Goal: Use online tool/utility: Utilize a website feature to perform a specific function

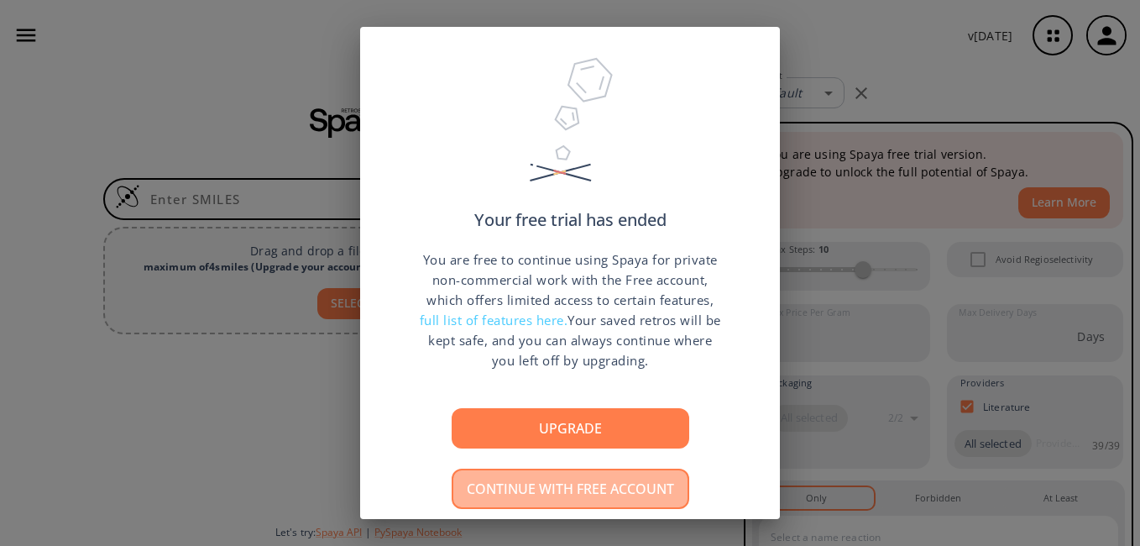
click at [589, 500] on button "Continue with free account" at bounding box center [571, 489] width 238 height 40
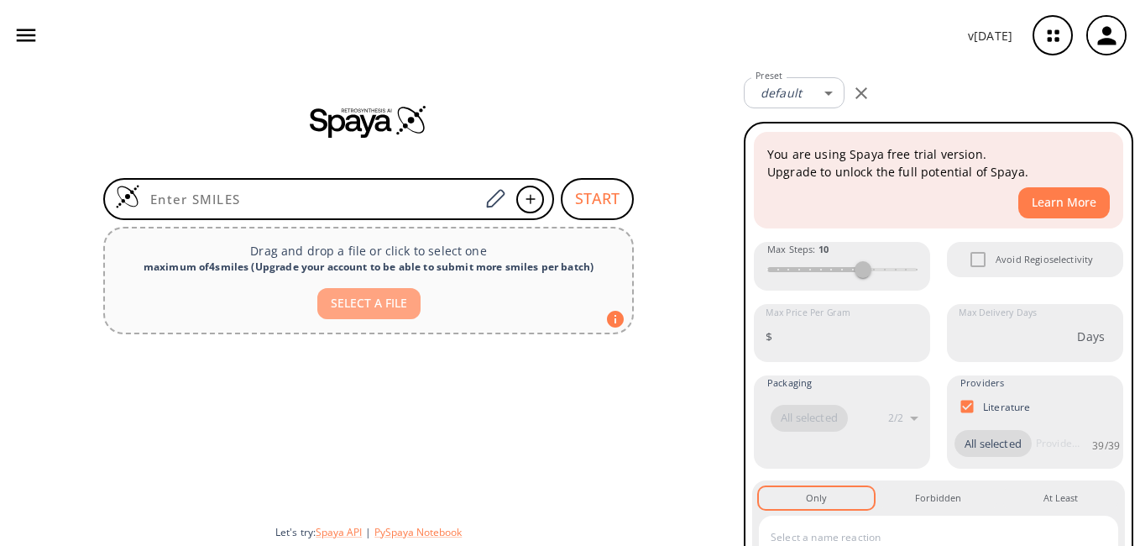
click at [343, 303] on button "SELECT A FILE" at bounding box center [368, 303] width 103 height 31
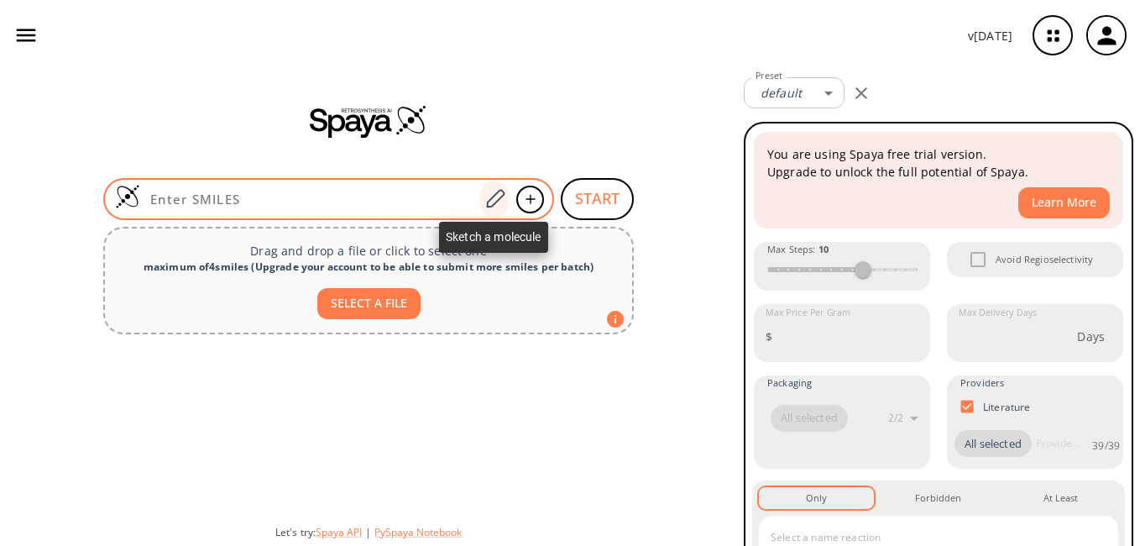
click at [493, 207] on icon at bounding box center [495, 199] width 23 height 22
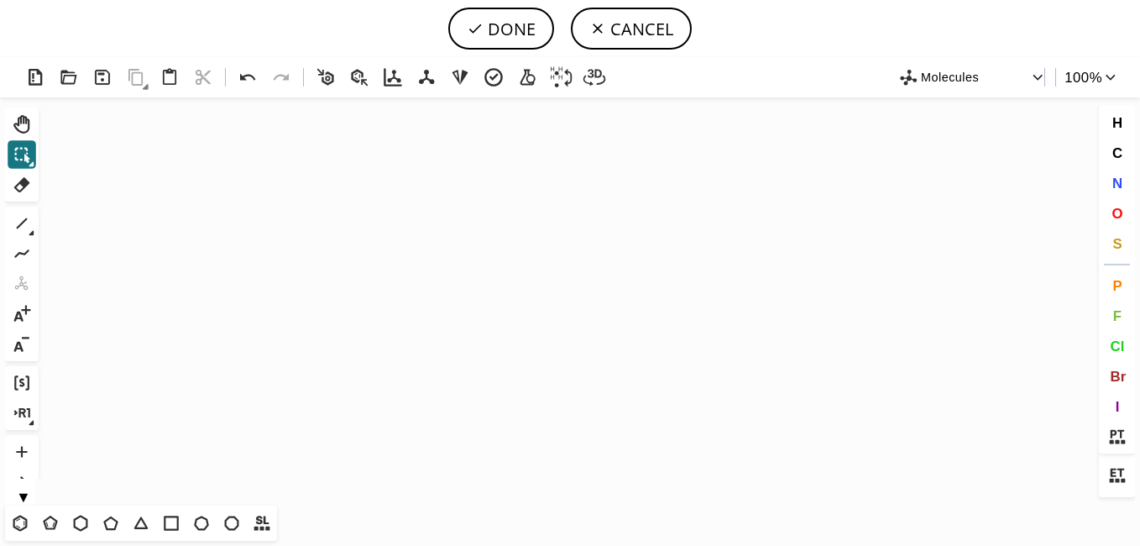
click at [361, 281] on icon "Created with [PERSON_NAME] 2.3.0" at bounding box center [570, 301] width 1050 height 408
click at [528, 38] on button "DONE" at bounding box center [501, 29] width 106 height 42
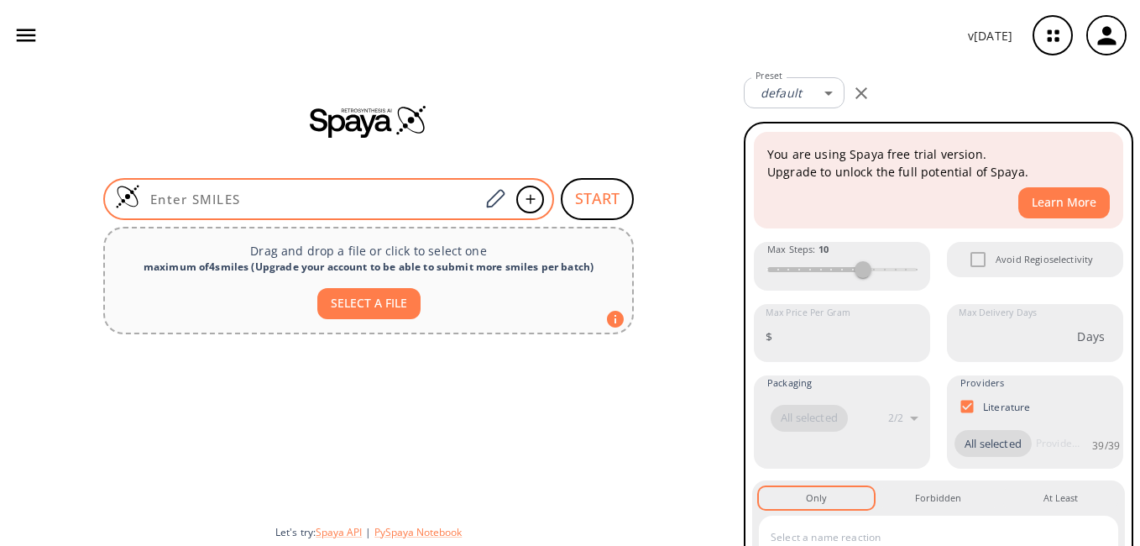
click at [336, 202] on input at bounding box center [309, 199] width 339 height 17
paste input "CN(C)CCC(CCN(C)C)(C#N)c1ccc(Br)cc1"
type input "CN(C)CCC(CCN(C)C)(C#N)c1ccc(Br)cc1"
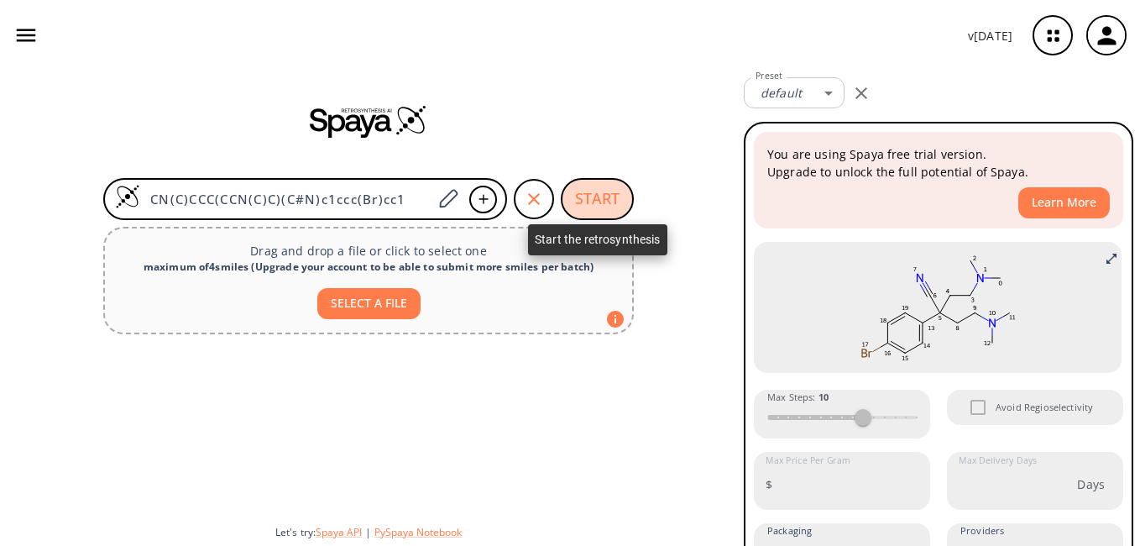
click at [599, 193] on button "START" at bounding box center [597, 199] width 73 height 42
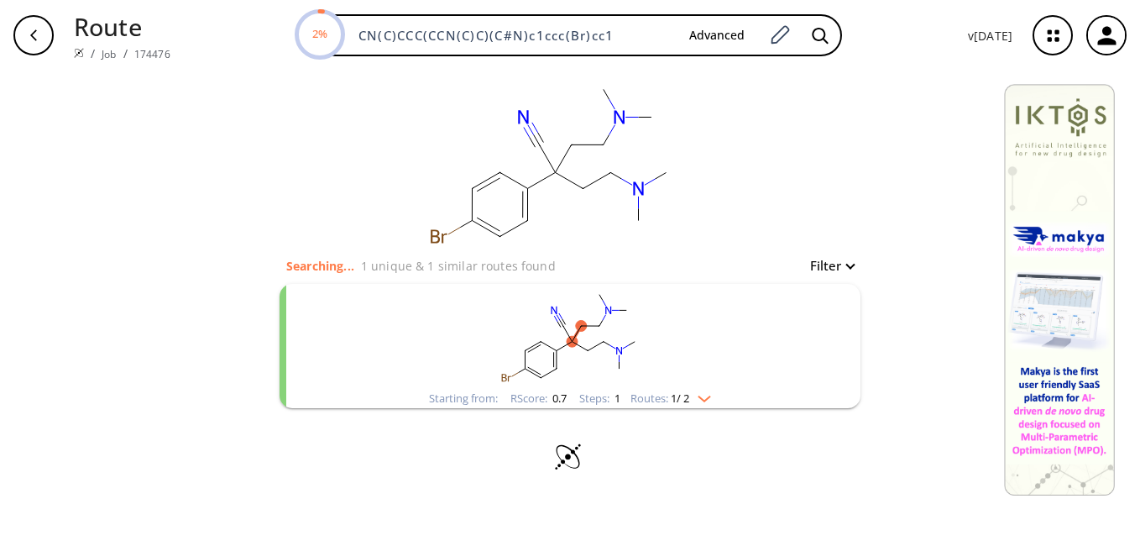
click at [1139, 102] on html "Route / Job / 174476 2% CN(C)CCC(CCN(C)C)(C#N)c1ccc(Br)cc1 Advanced v [DATE] cl…" at bounding box center [570, 273] width 1140 height 546
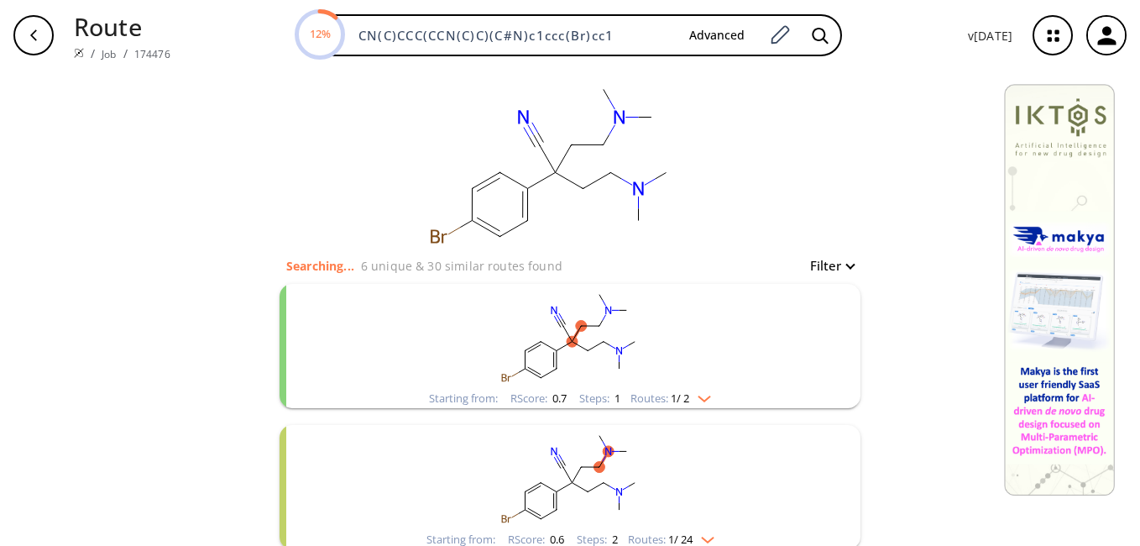
click at [709, 358] on rect "clusters" at bounding box center [570, 336] width 437 height 105
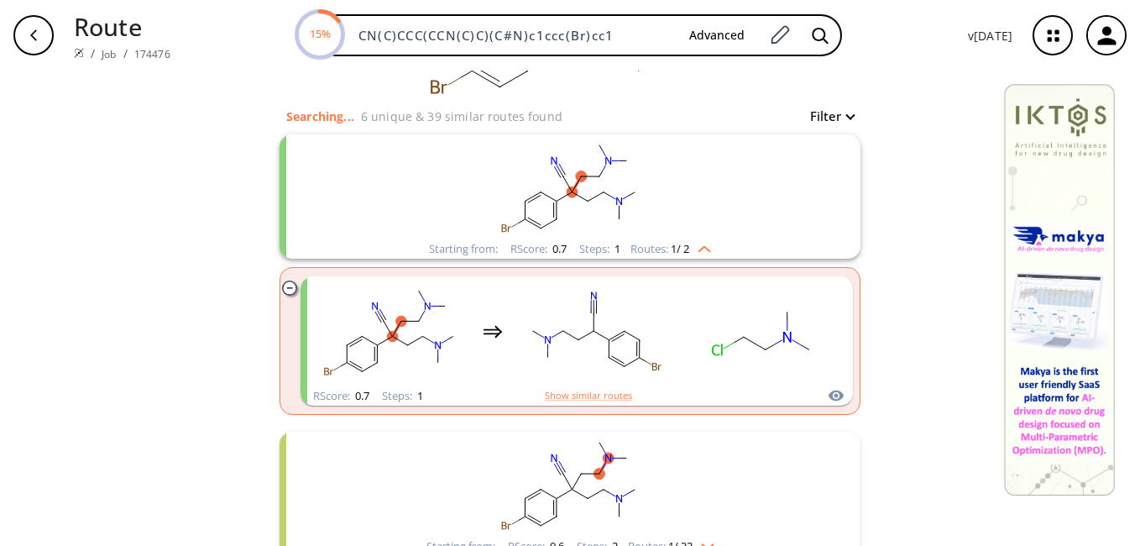
scroll to position [207, 0]
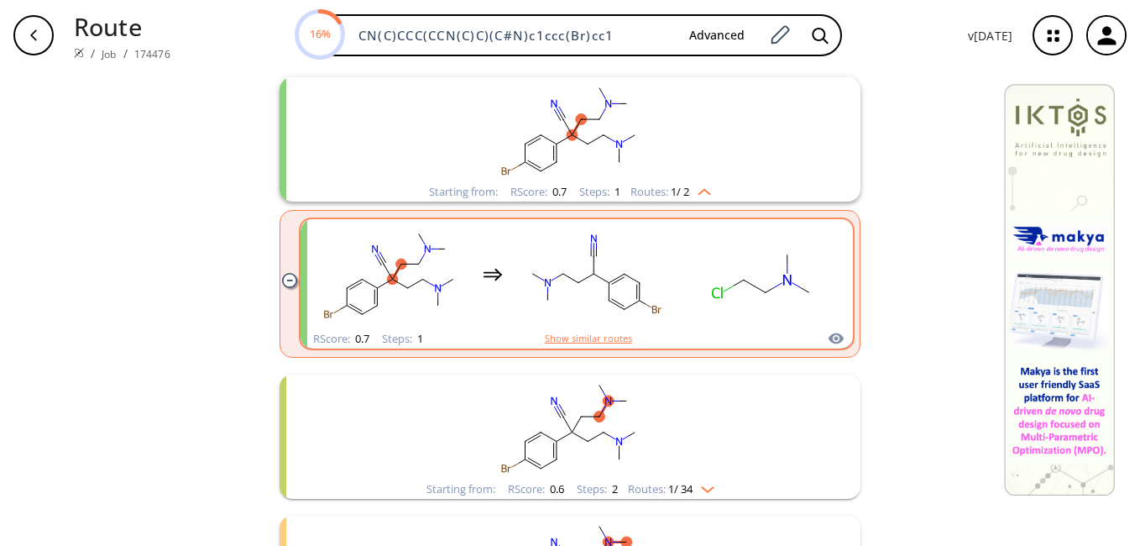
click at [589, 335] on button "Show similar routes" at bounding box center [588, 338] width 87 height 15
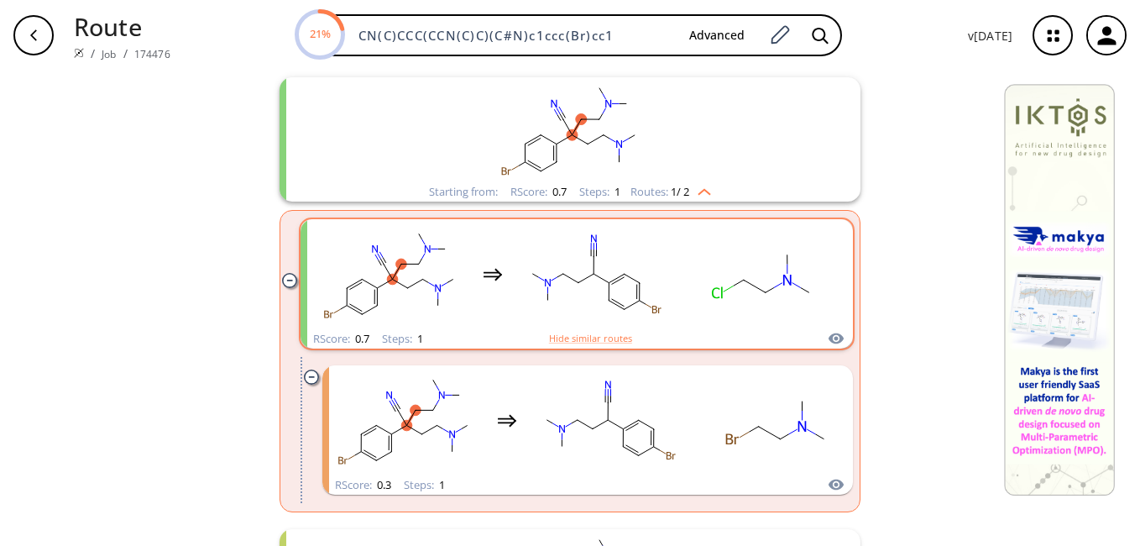
click at [743, 288] on rect "clusters" at bounding box center [763, 274] width 151 height 105
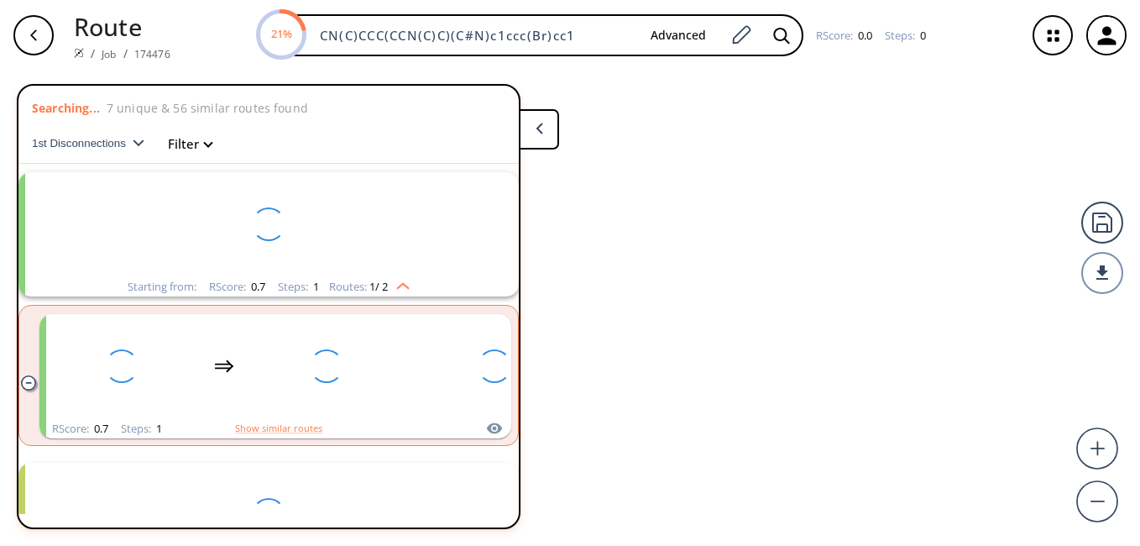
scroll to position [39, 0]
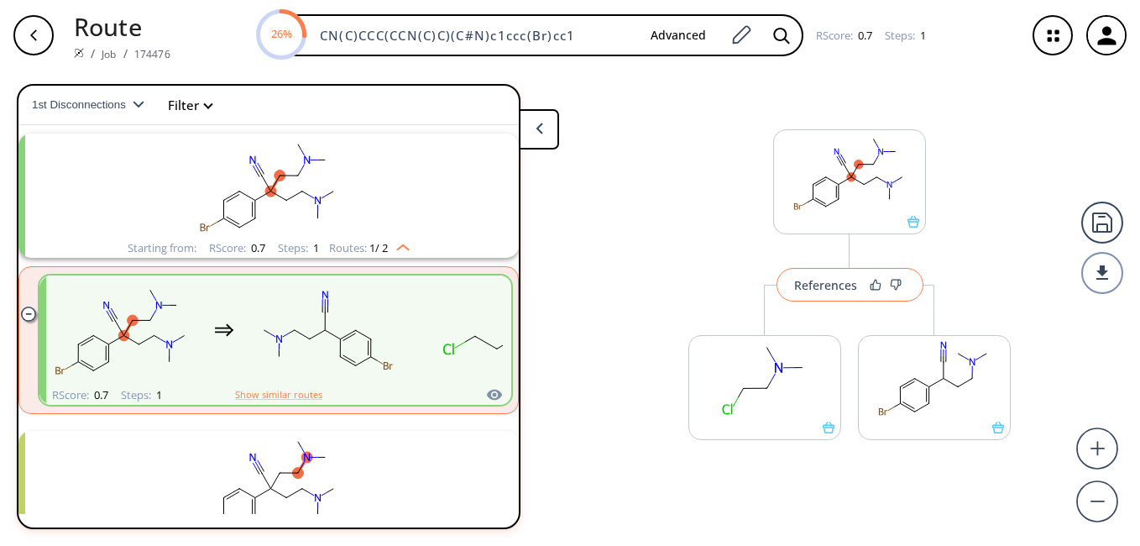
click at [833, 285] on div "References" at bounding box center [825, 285] width 63 height 11
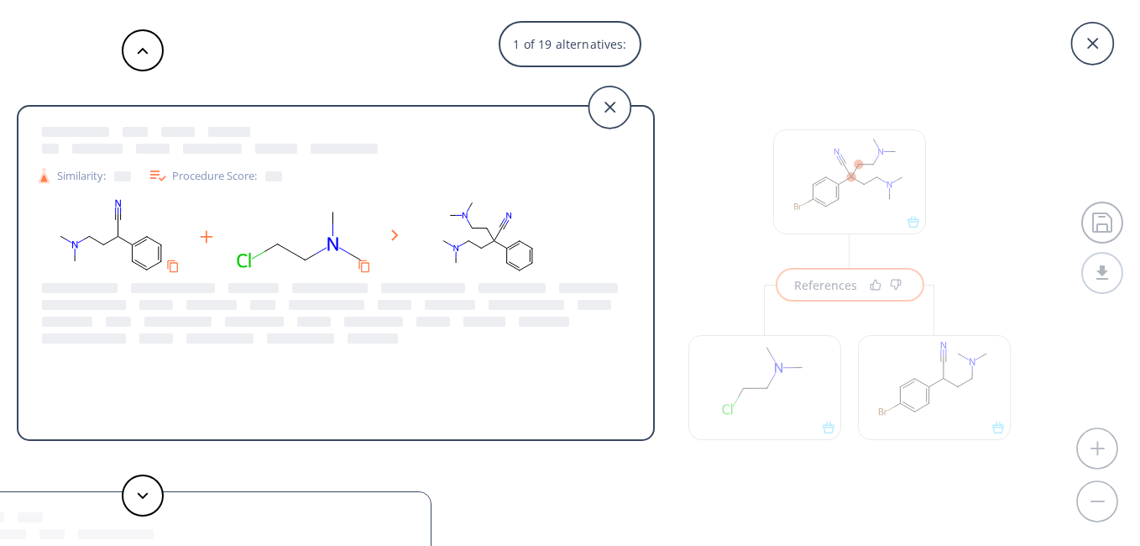
click at [301, 267] on ellipse at bounding box center [305, 259] width 19 height 19
drag, startPoint x: 457, startPoint y: 211, endPoint x: 546, endPoint y: 263, distance: 103.1
click at [546, 263] on rect at bounding box center [487, 237] width 151 height 86
click at [282, 174] on div at bounding box center [273, 176] width 17 height 10
click at [482, 214] on rect at bounding box center [487, 237] width 151 height 86
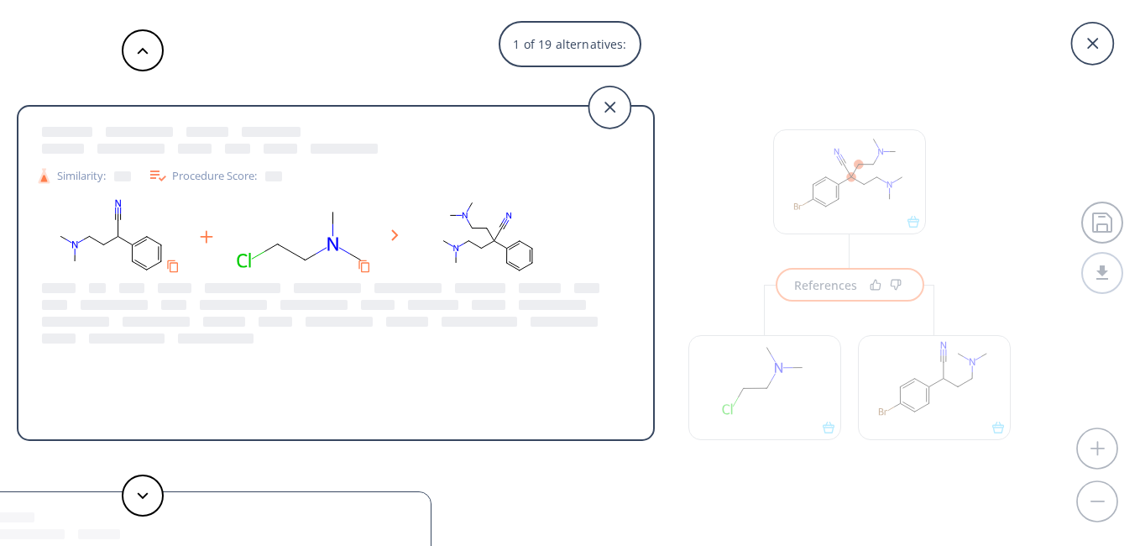
drag, startPoint x: 409, startPoint y: 207, endPoint x: 565, endPoint y: 271, distance: 168.7
click at [565, 271] on div at bounding box center [335, 237] width 601 height 86
click at [369, 268] on icon "Copy to clipboard" at bounding box center [364, 266] width 16 height 16
click at [463, 317] on div at bounding box center [459, 322] width 76 height 10
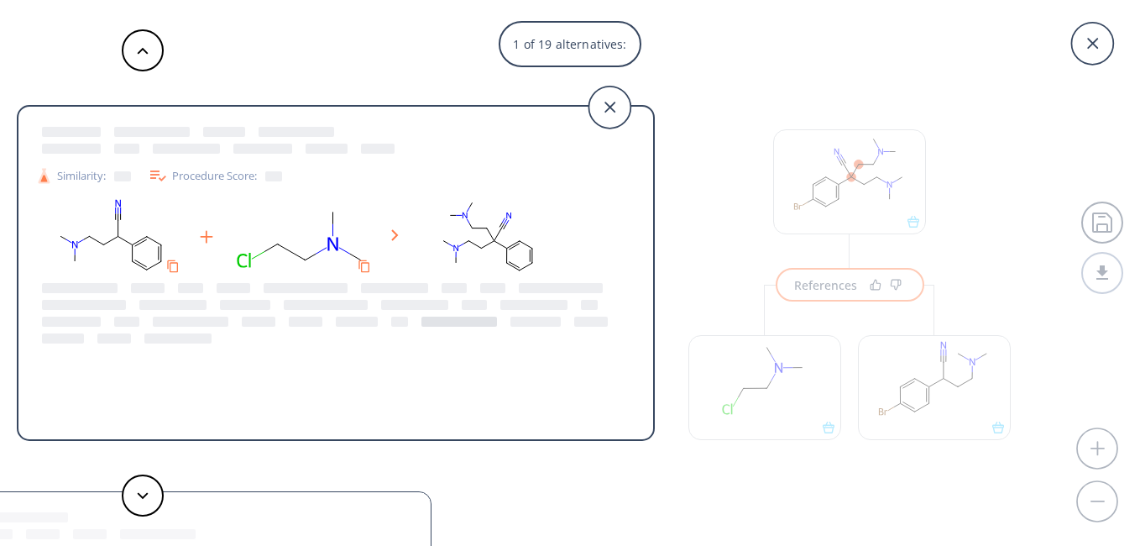
click at [463, 317] on div at bounding box center [459, 322] width 76 height 10
click at [606, 109] on icon at bounding box center [610, 107] width 42 height 42
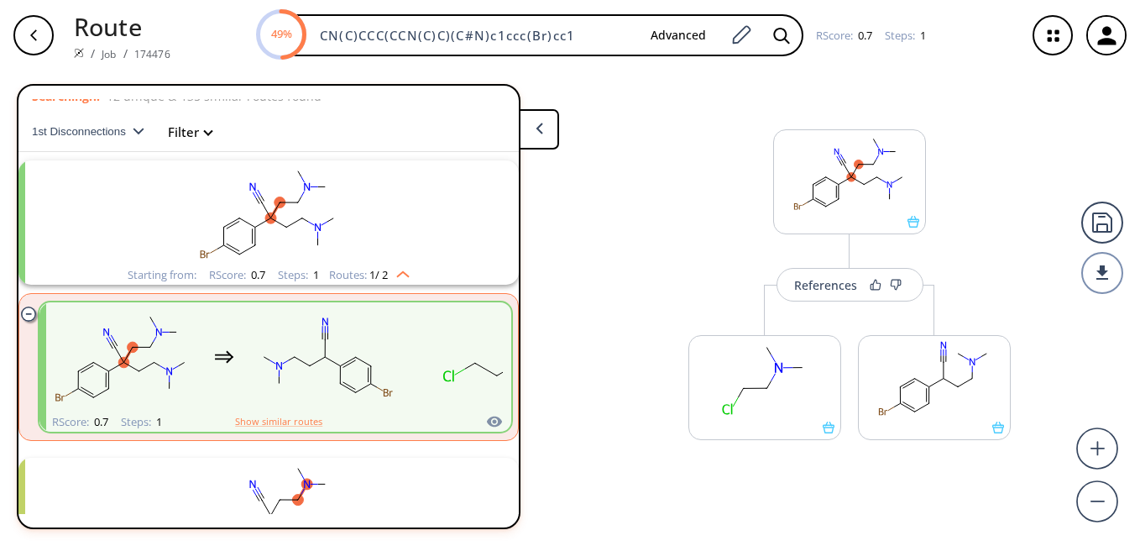
scroll to position [7, 0]
